Goal: Information Seeking & Learning: Check status

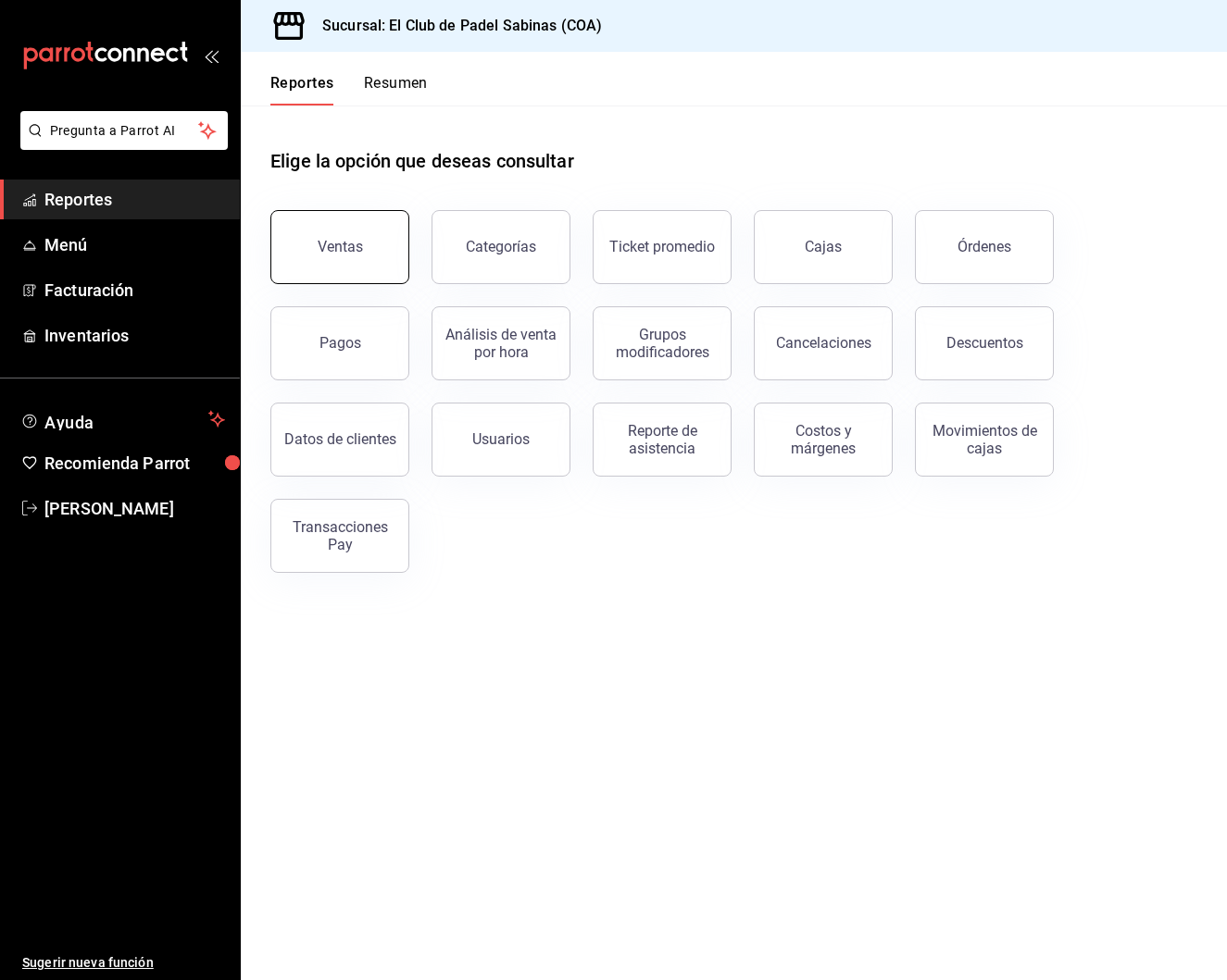
click at [327, 238] on button "Ventas" at bounding box center [340, 247] width 139 height 74
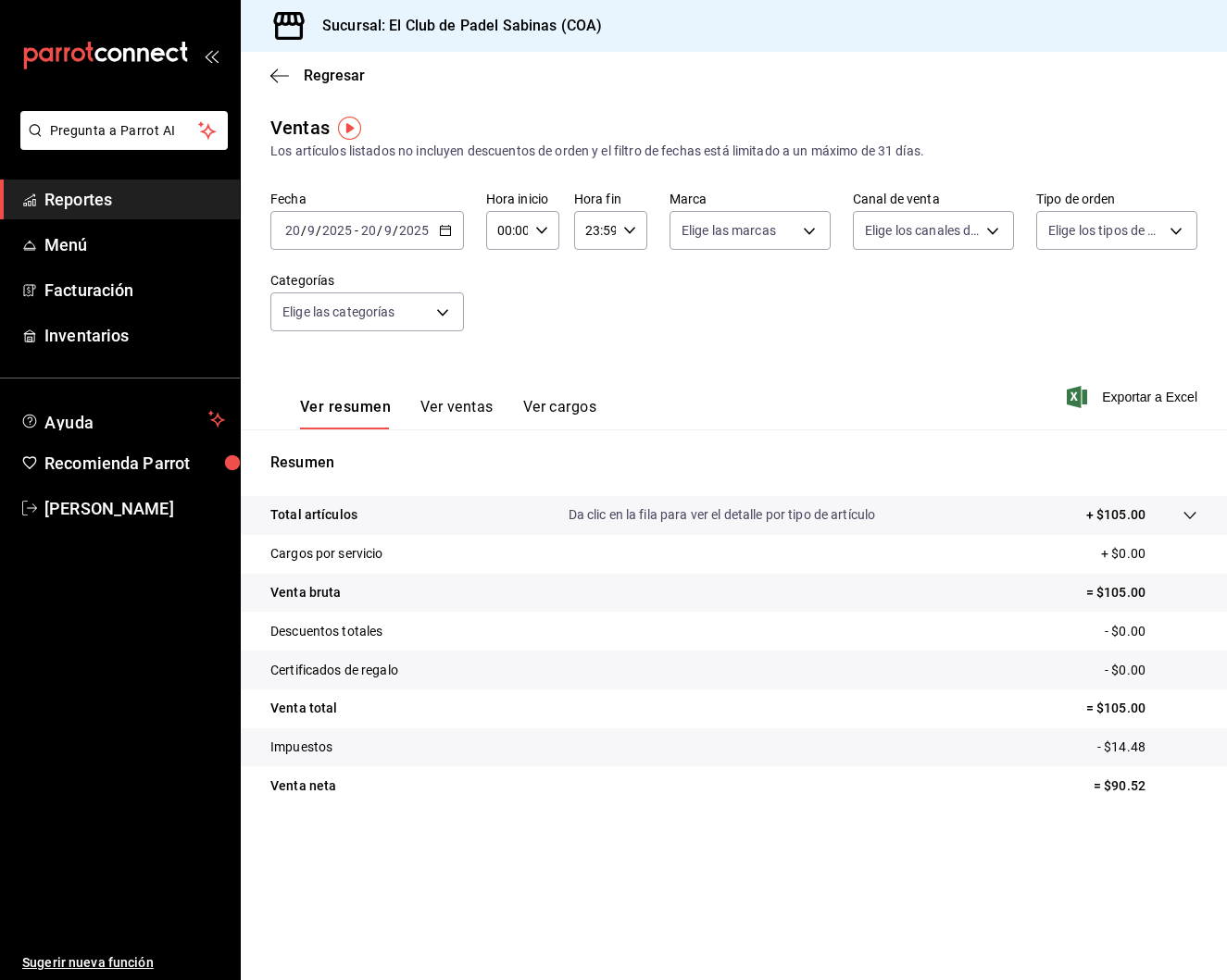
scroll to position [1, 0]
click at [450, 233] on icon "button" at bounding box center [444, 230] width 13 height 13
click at [387, 445] on span "Rango de fechas" at bounding box center [358, 453] width 144 height 19
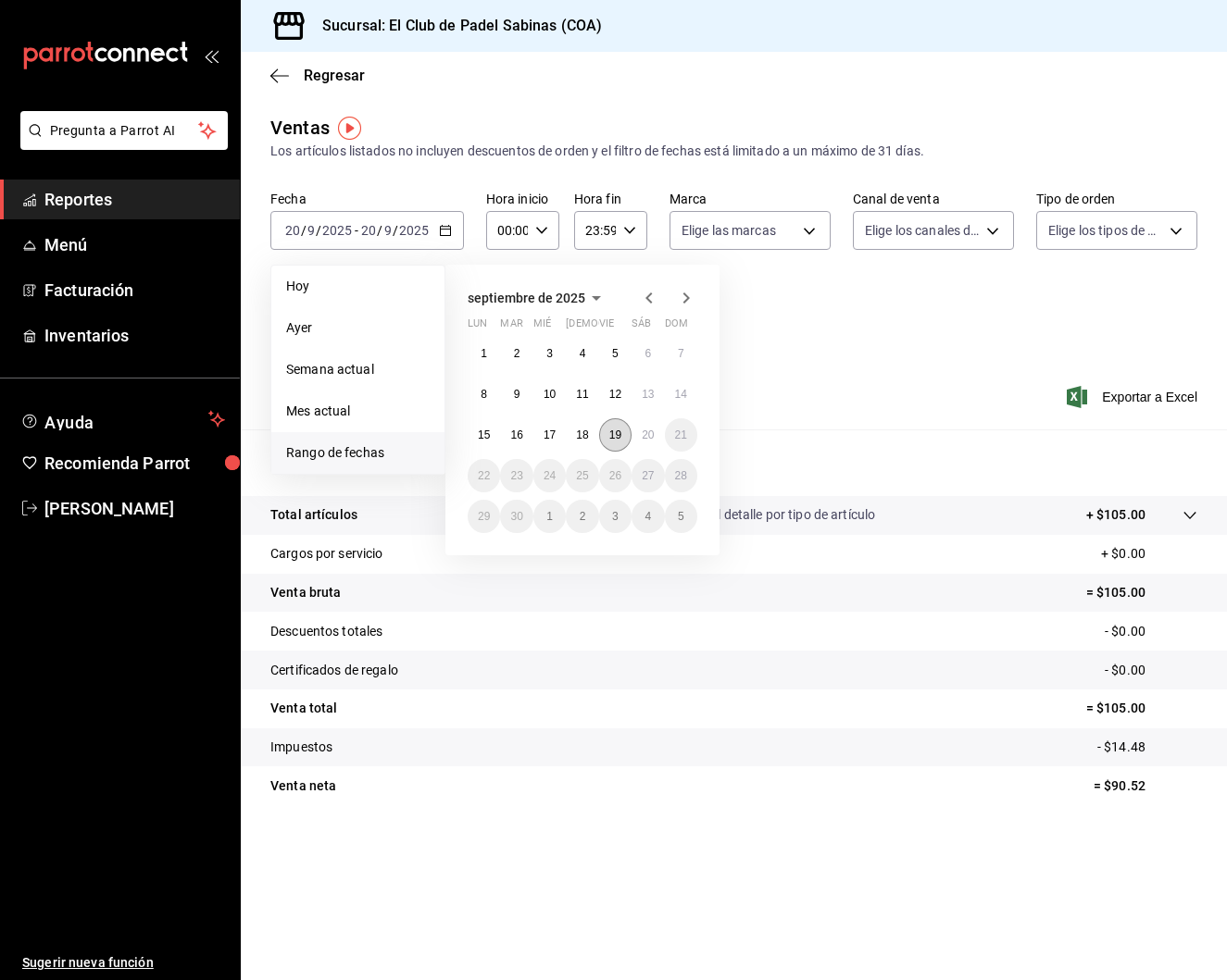
click at [617, 437] on abbr "19" at bounding box center [615, 435] width 12 height 13
click at [643, 434] on abbr "20" at bounding box center [648, 435] width 12 height 13
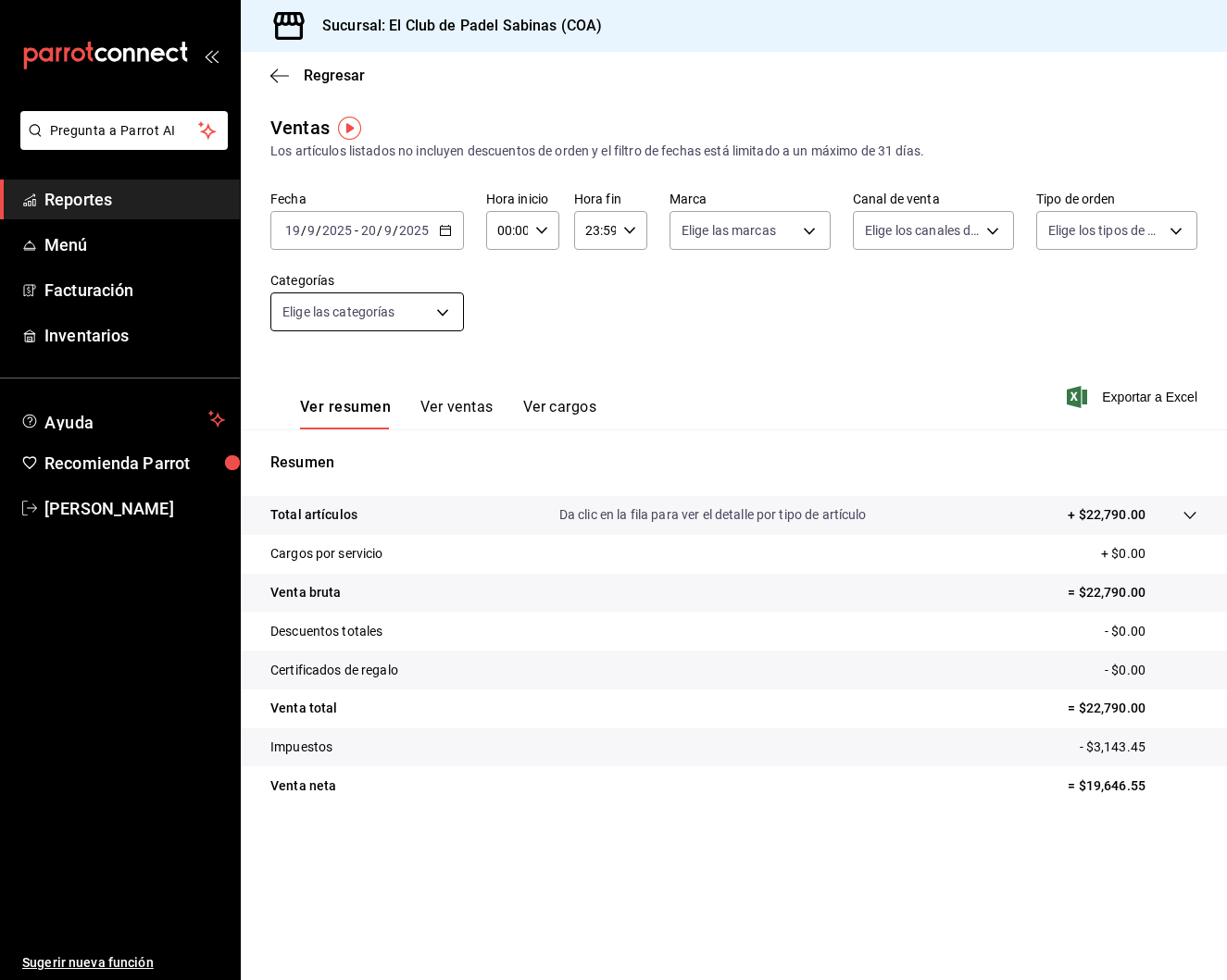
click at [448, 295] on body "Pregunta a Parrot AI Reportes Menú Facturación Inventarios Ayuda Recomienda Par…" at bounding box center [613, 490] width 1227 height 980
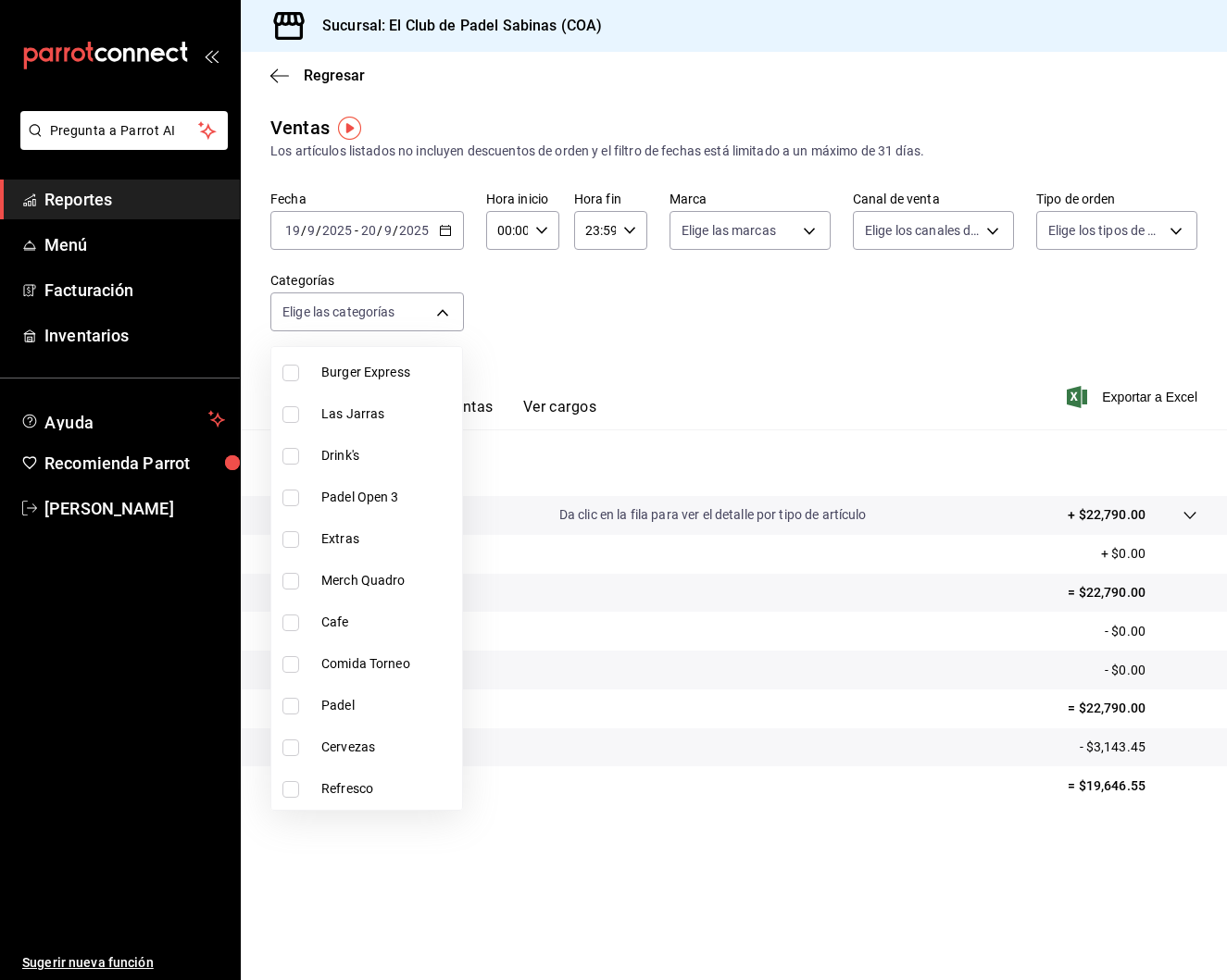
scroll to position [144, 0]
click at [369, 738] on span "Cervezas" at bounding box center [387, 748] width 133 height 19
type input "458908a6-6e26-4882-8132-79f9f0b44e7d"
checkbox input "true"
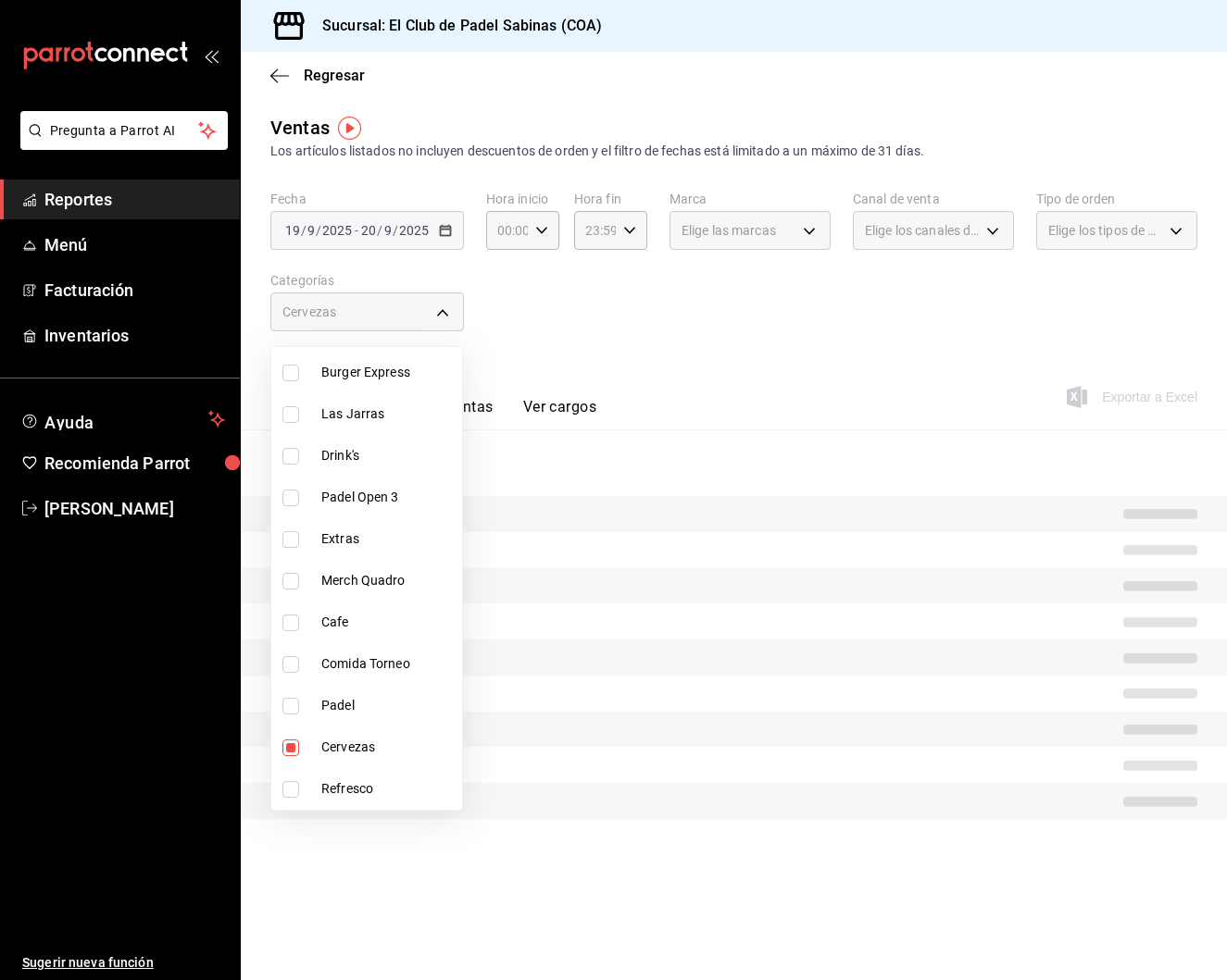
click at [481, 400] on div at bounding box center [613, 490] width 1227 height 980
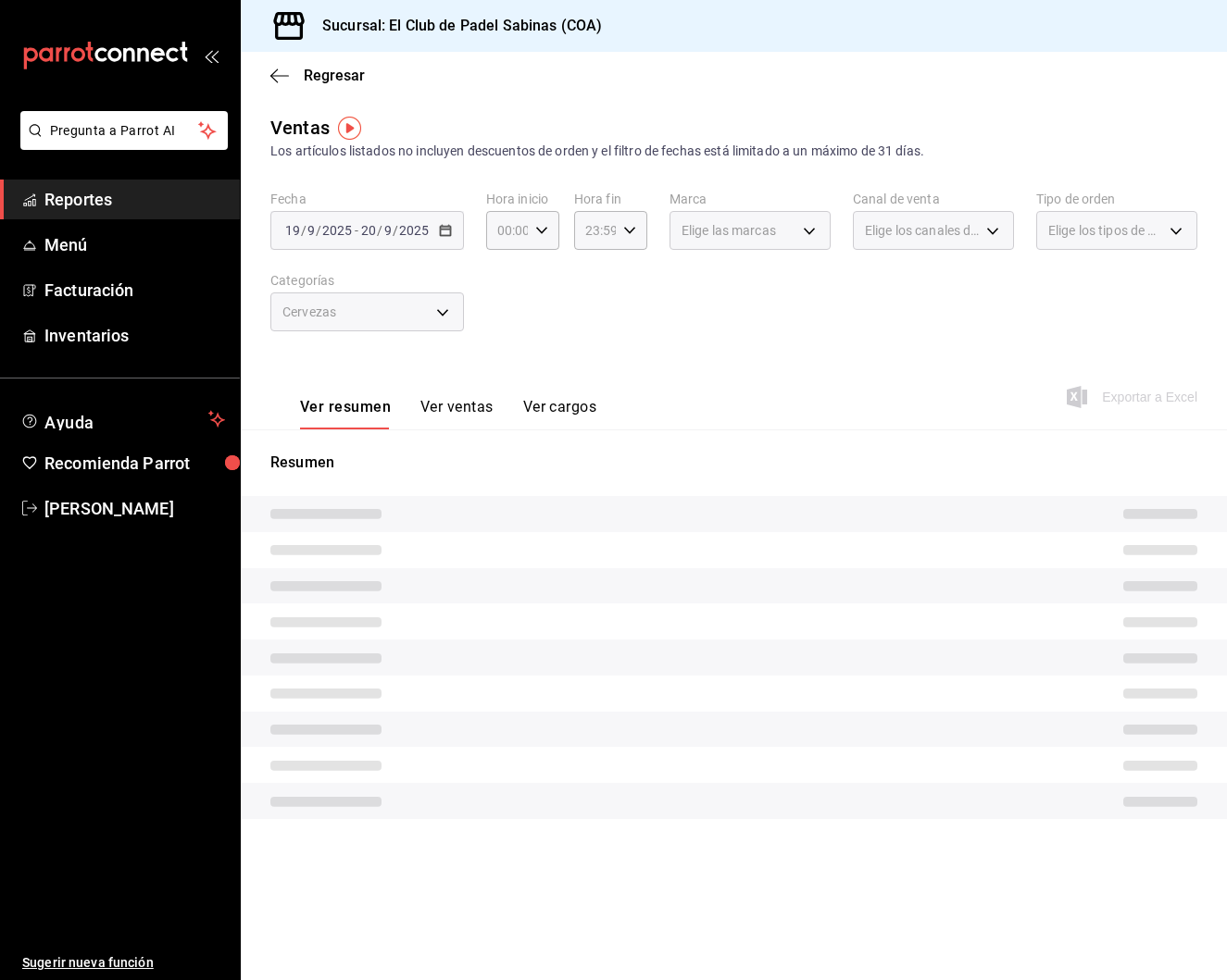
click at [482, 410] on button "Ver ventas" at bounding box center [457, 413] width 73 height 32
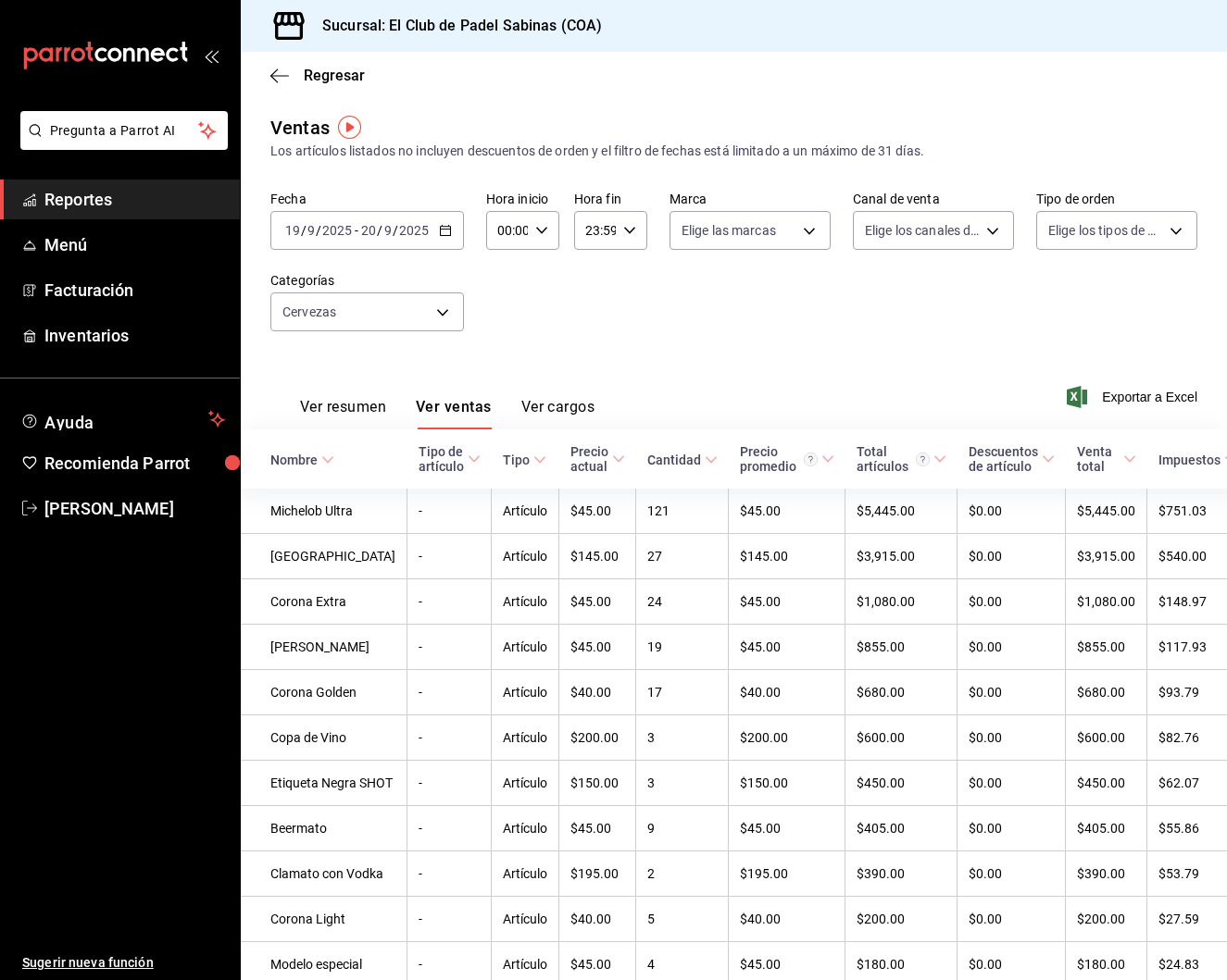
scroll to position [1, 0]
click at [159, 216] on link "Reportes" at bounding box center [120, 199] width 240 height 40
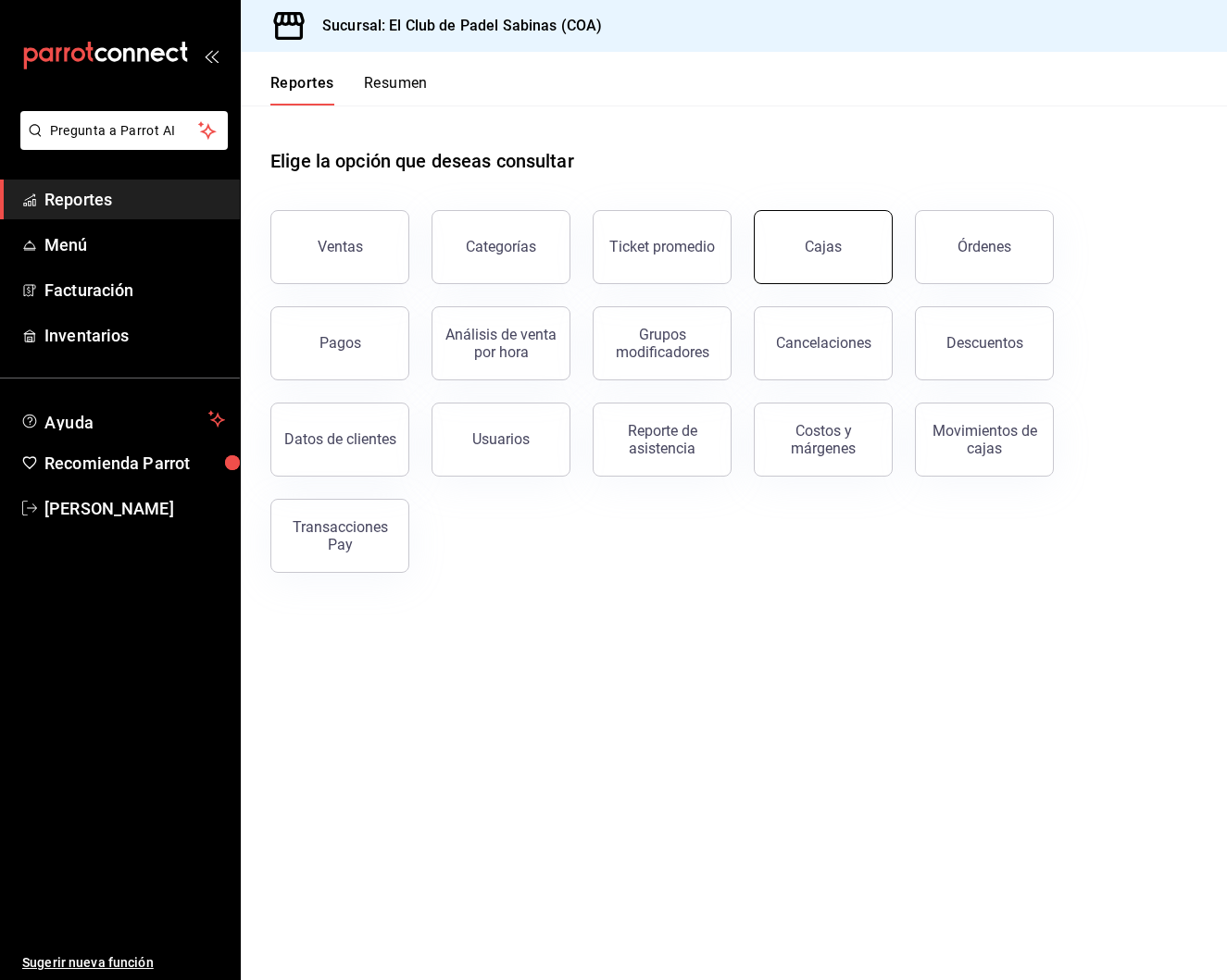
click at [871, 253] on link "Cajas" at bounding box center [823, 247] width 139 height 74
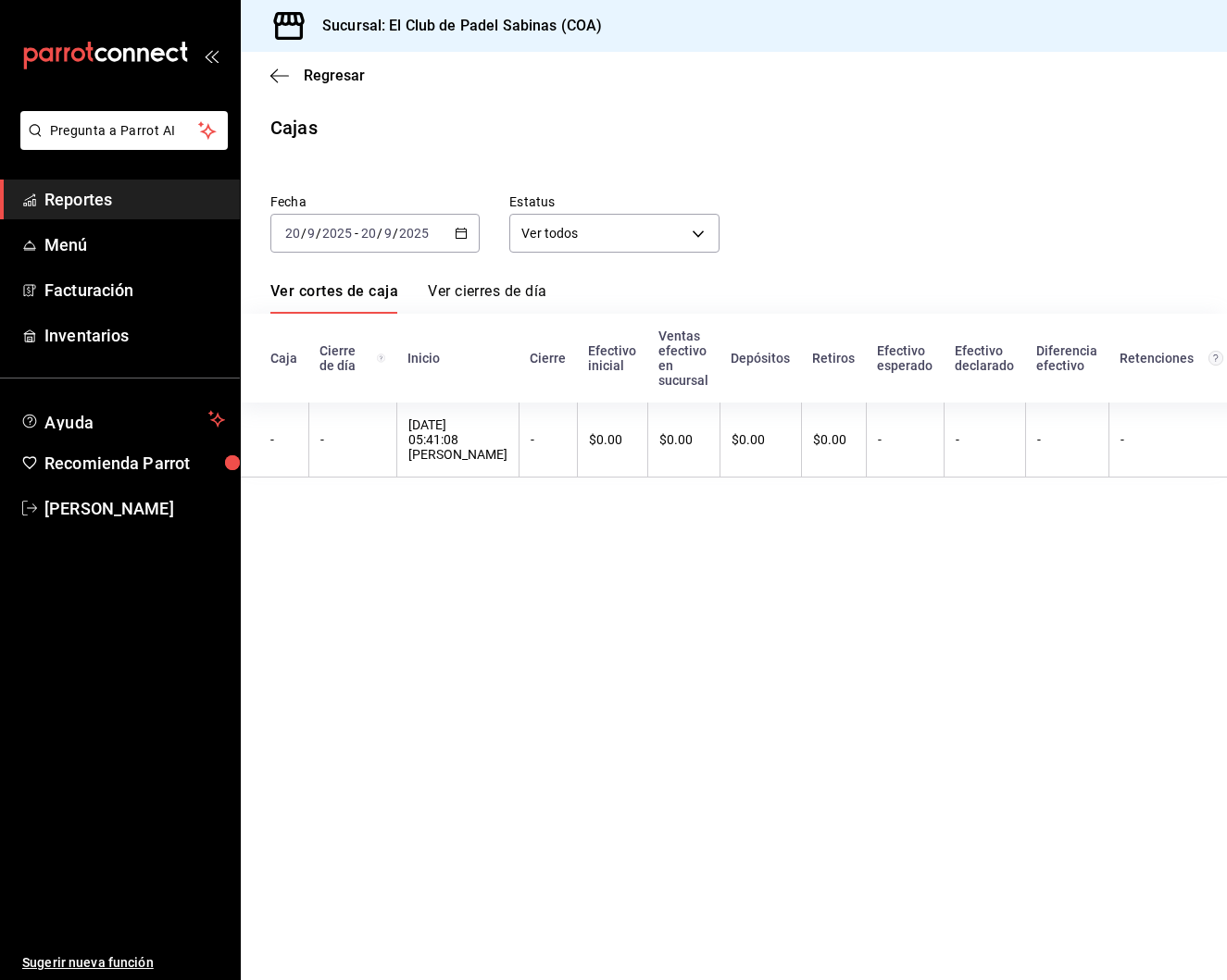
click at [464, 235] on icon "button" at bounding box center [461, 232] width 13 height 13
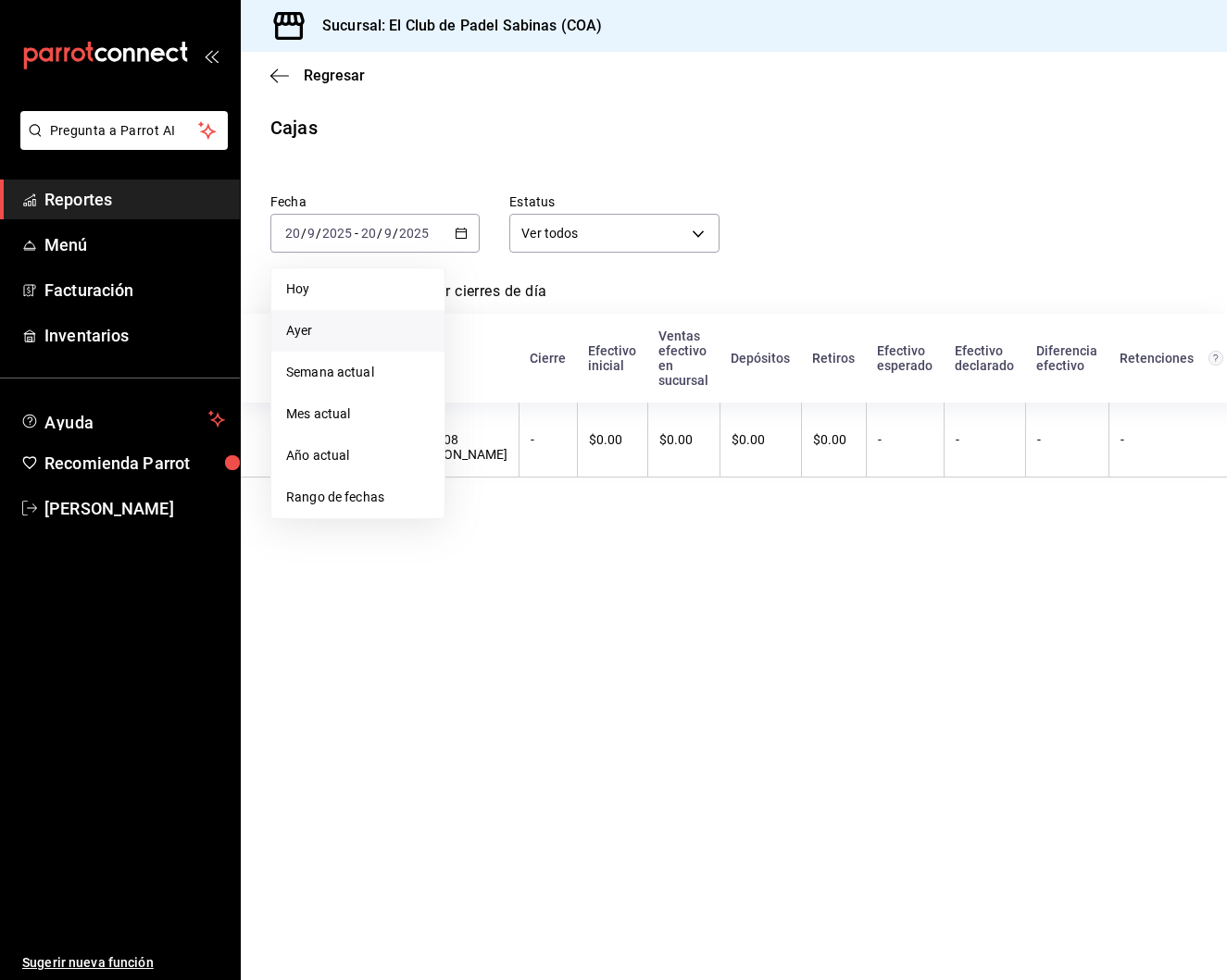
click at [372, 333] on span "Ayer" at bounding box center [358, 331] width 144 height 19
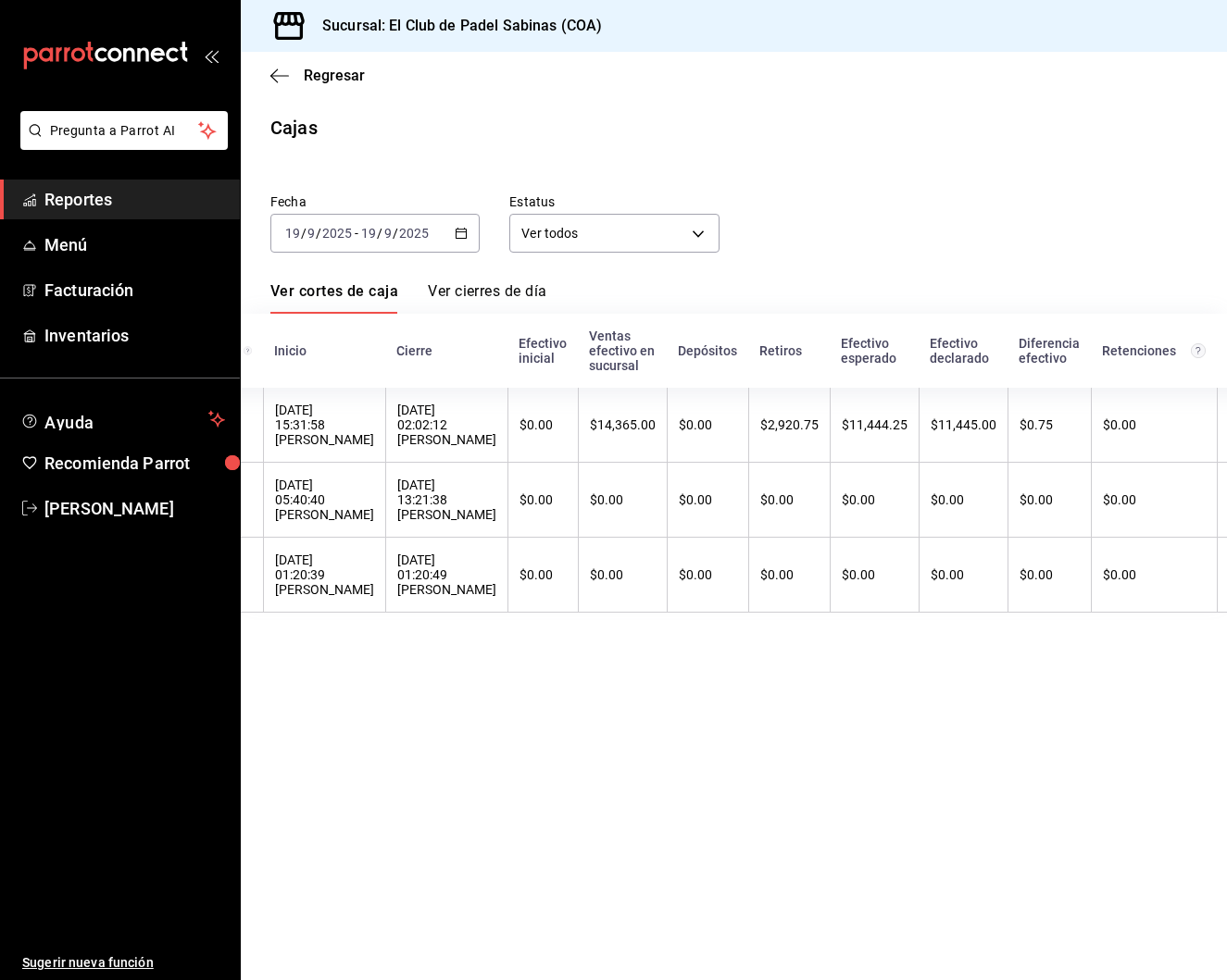
scroll to position [0, 144]
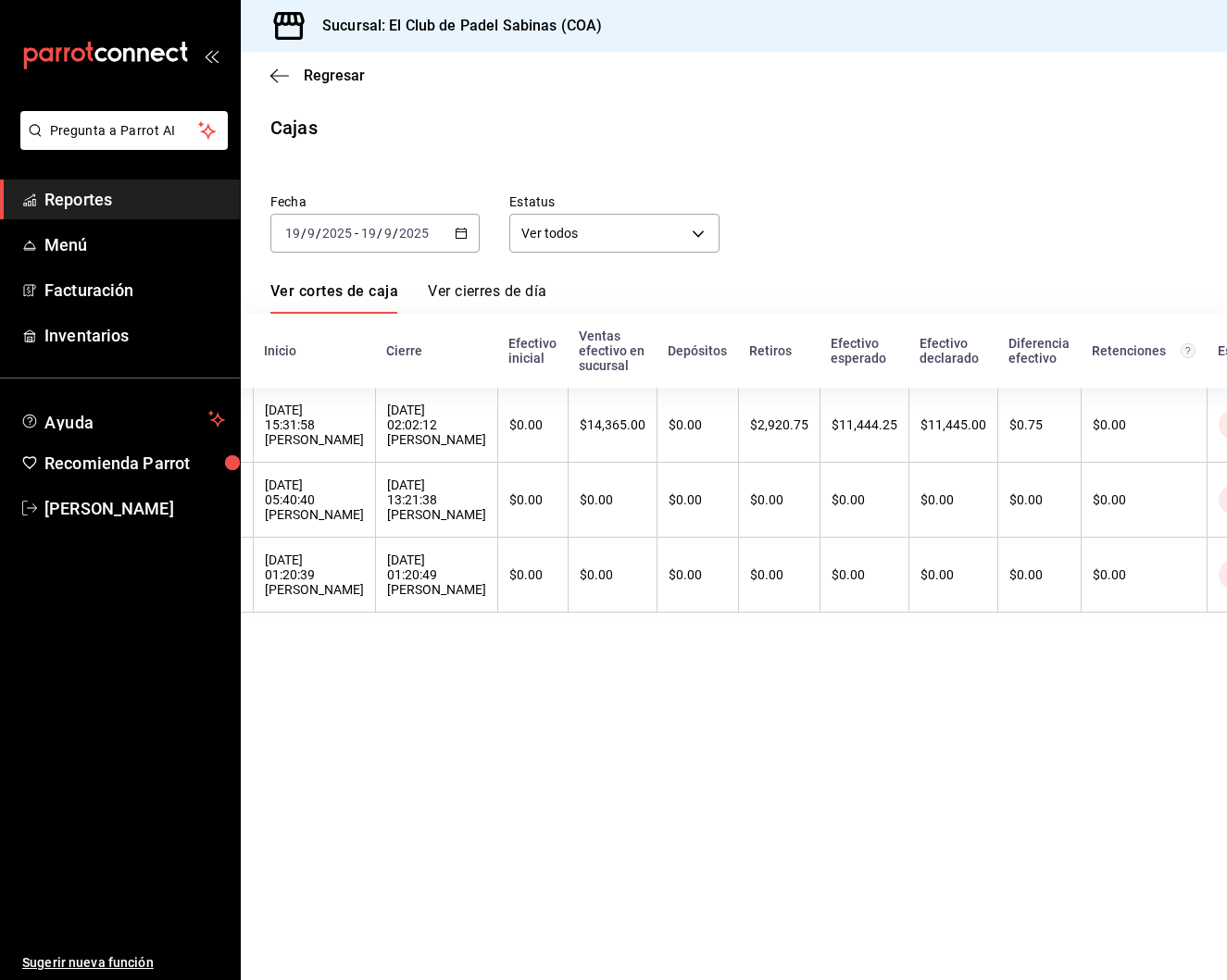
click at [120, 203] on span "Reportes" at bounding box center [134, 199] width 180 height 25
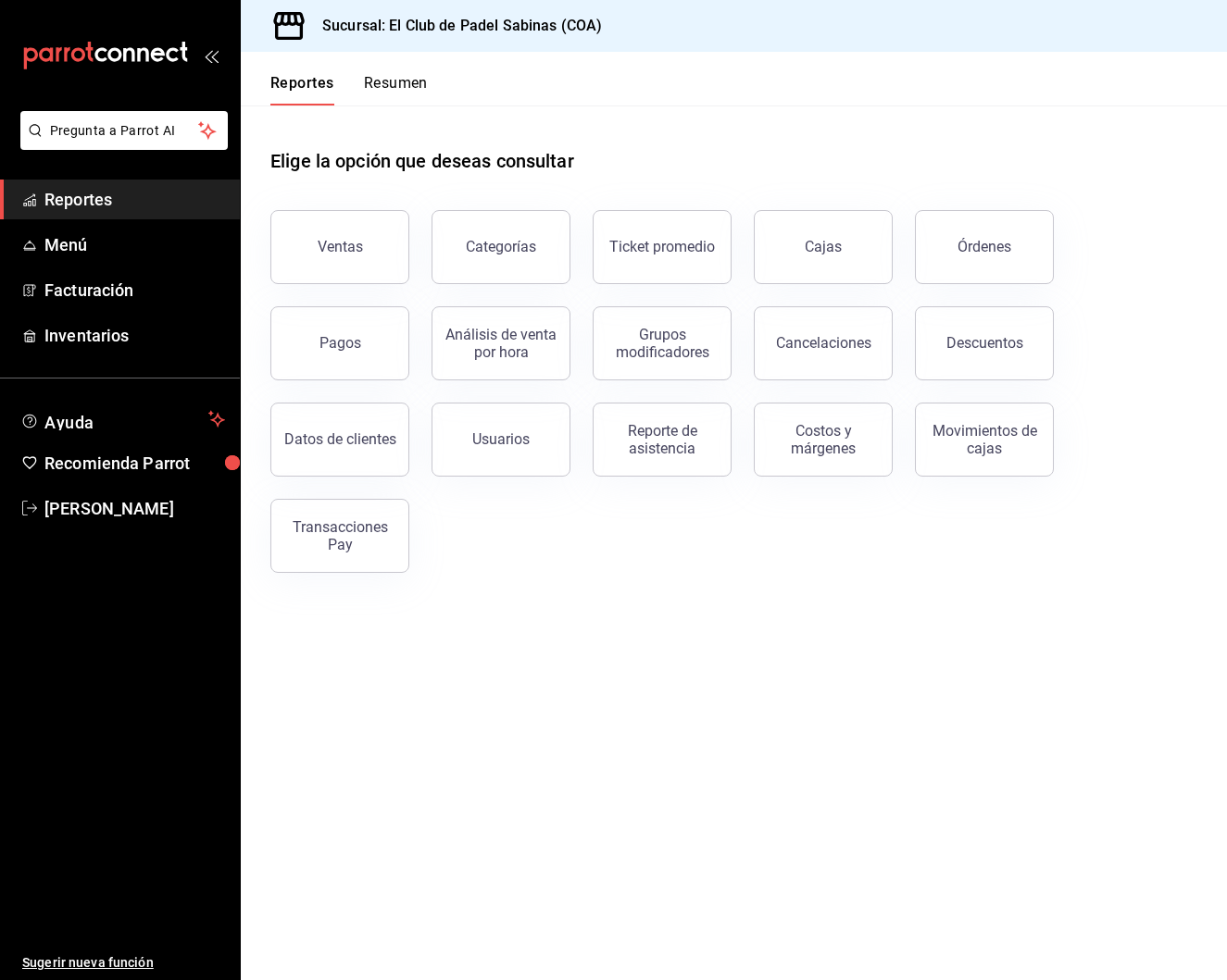
click at [832, 145] on div "Elige la opción que deseas consultar" at bounding box center [734, 147] width 927 height 83
